Goal: Task Accomplishment & Management: Manage account settings

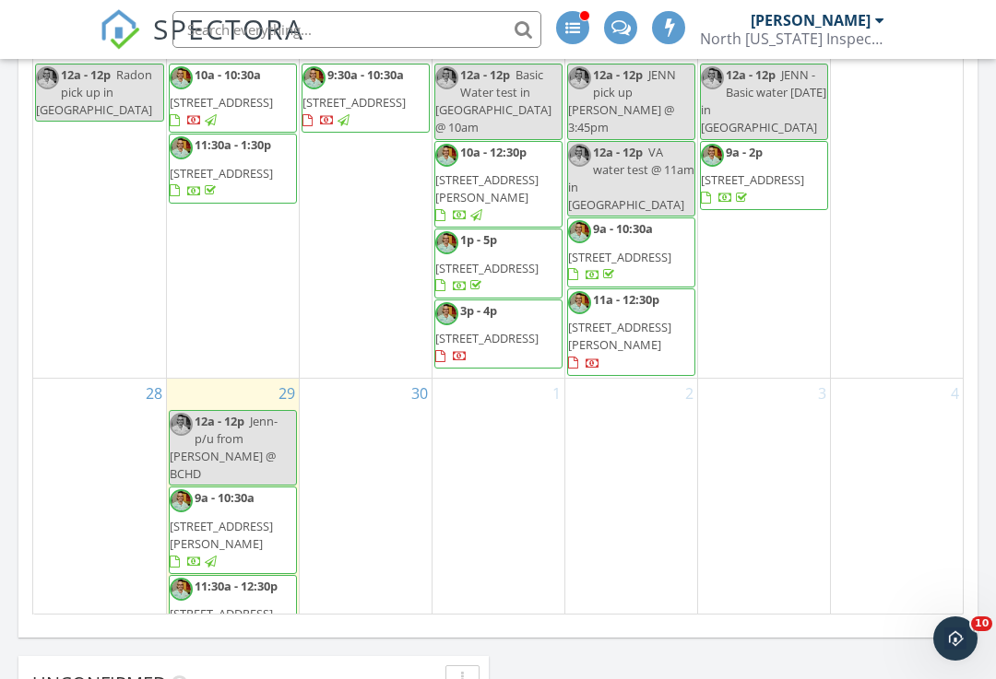
scroll to position [1094, 0]
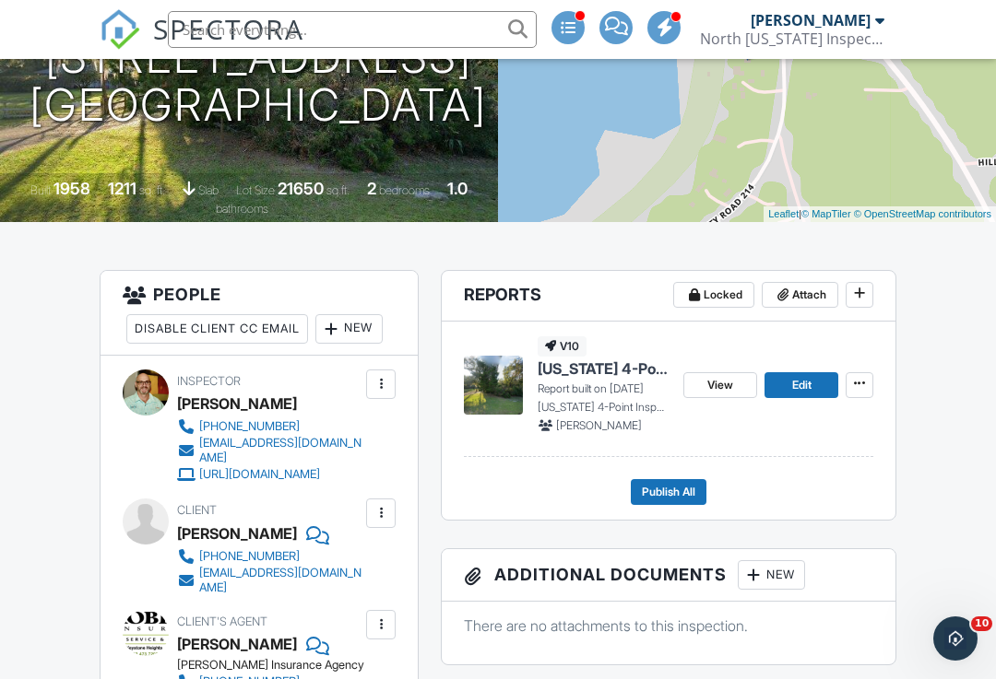
click at [720, 384] on span "View" at bounding box center [720, 385] width 26 height 18
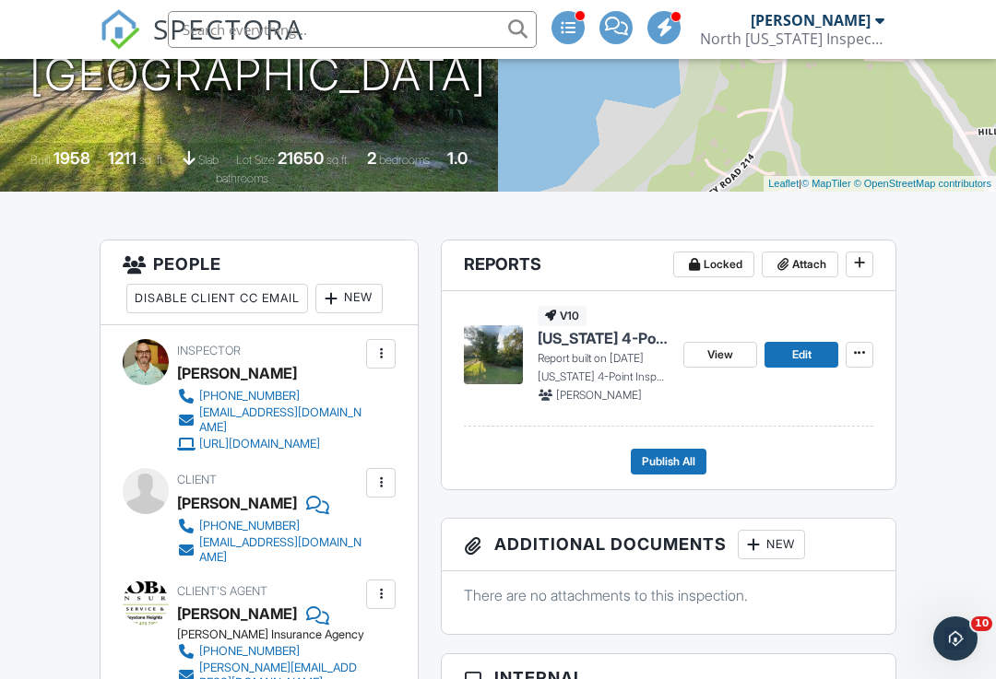
click at [711, 348] on span "View" at bounding box center [720, 355] width 26 height 18
click at [662, 462] on span "Publish All" at bounding box center [668, 462] width 53 height 18
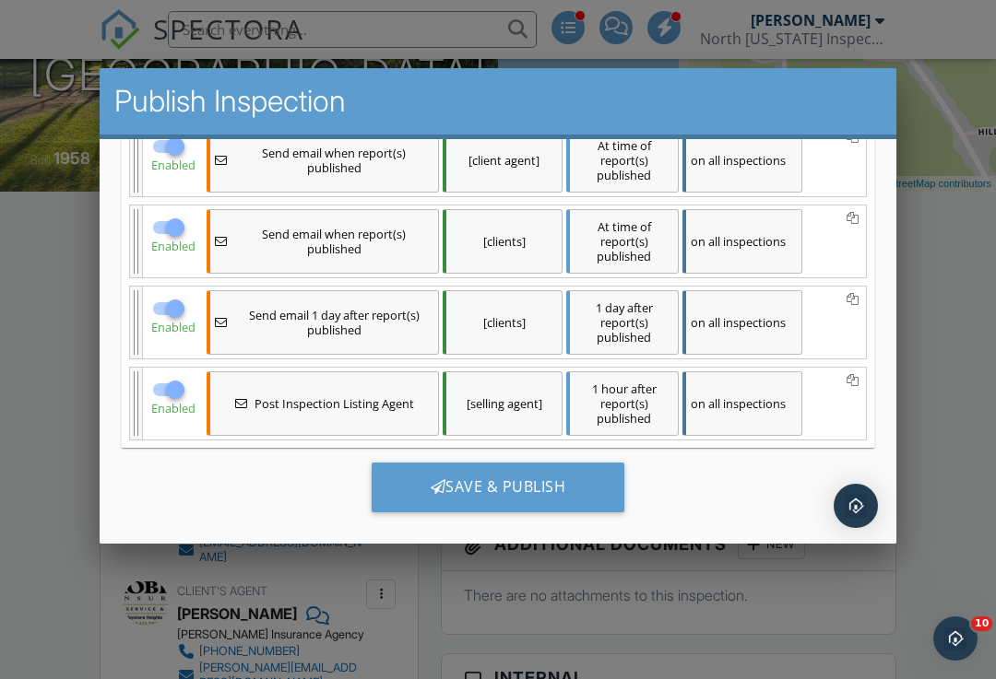
scroll to position [313, 0]
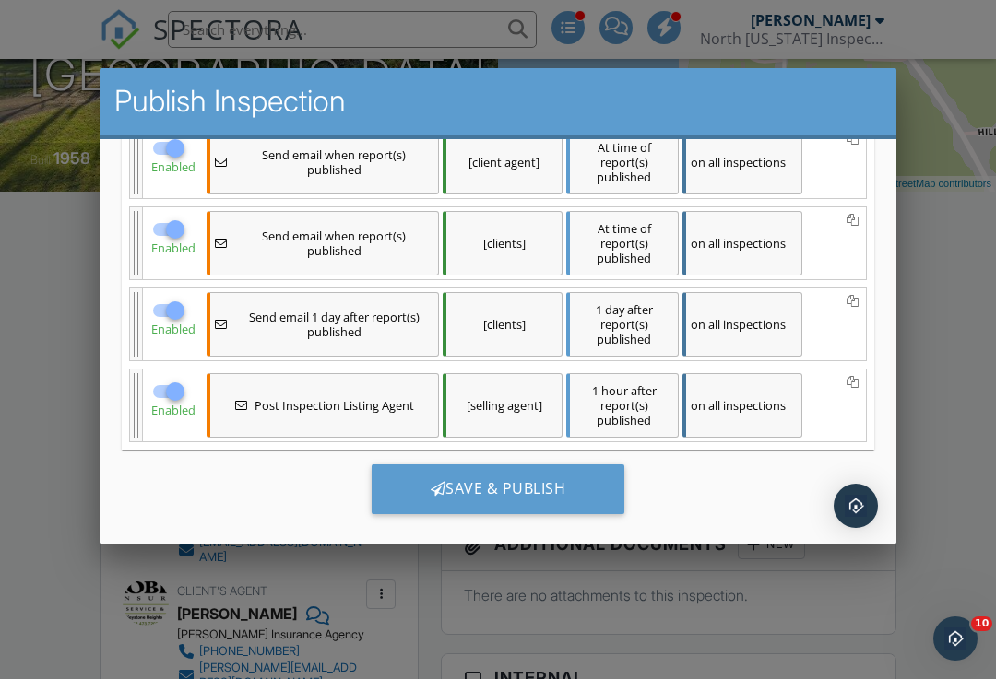
click at [495, 483] on div "Save & Publish" at bounding box center [499, 489] width 254 height 50
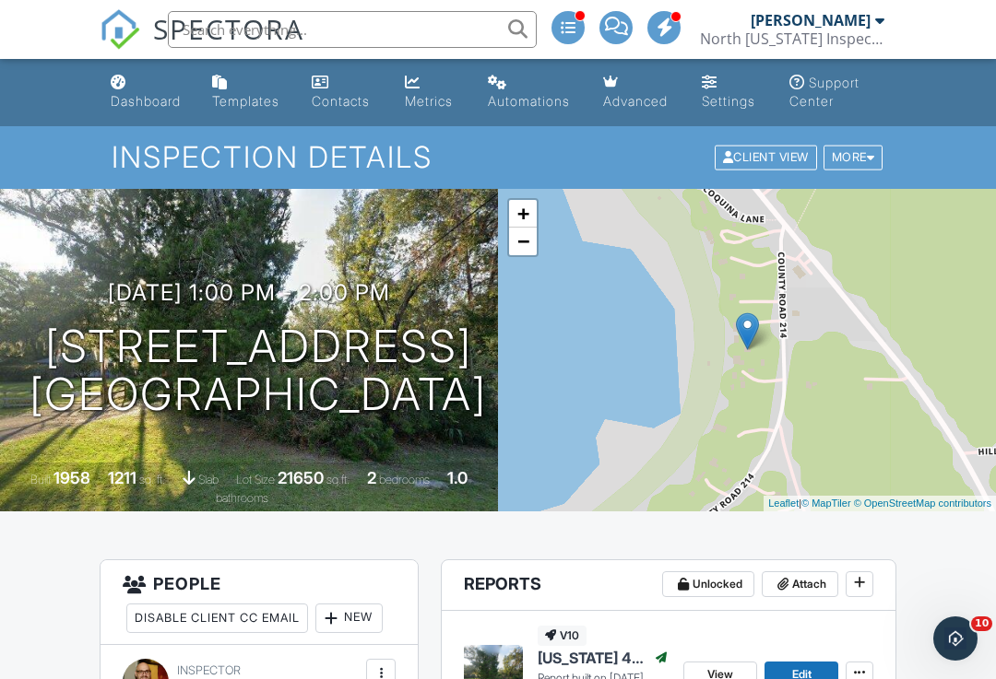
click at [150, 101] on div "Dashboard" at bounding box center [146, 101] width 70 height 16
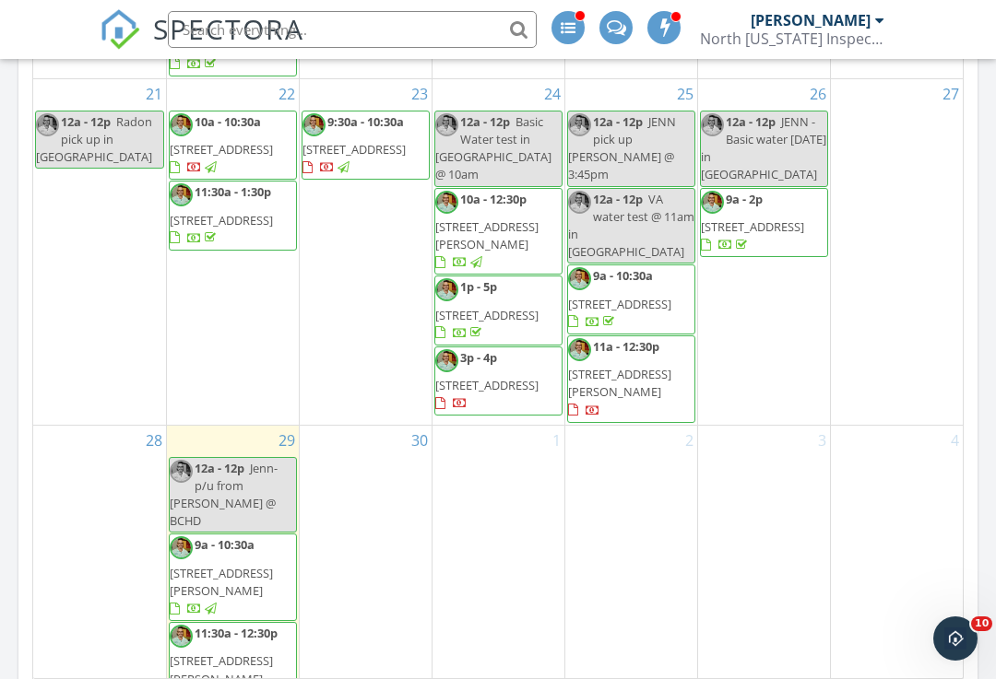
scroll to position [1040, 0]
